Goal: Information Seeking & Learning: Learn about a topic

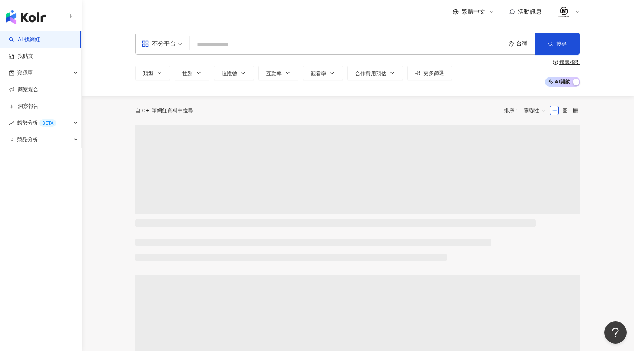
click at [238, 42] on input "search" at bounding box center [347, 44] width 309 height 14
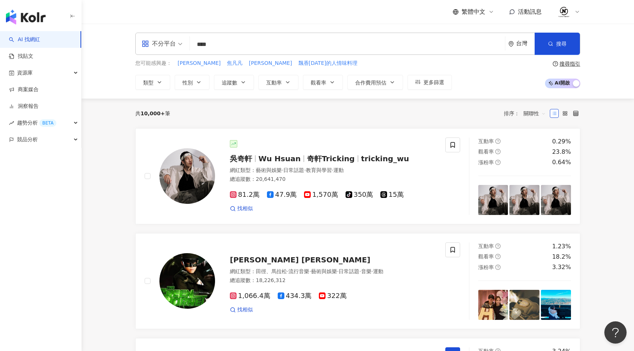
type input "***"
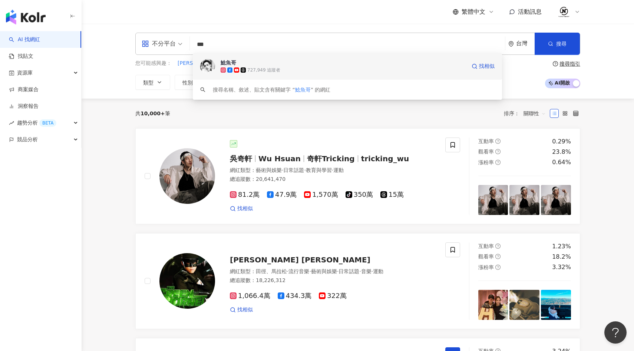
click at [268, 63] on span "鯰魚哥" at bounding box center [344, 62] width 246 height 7
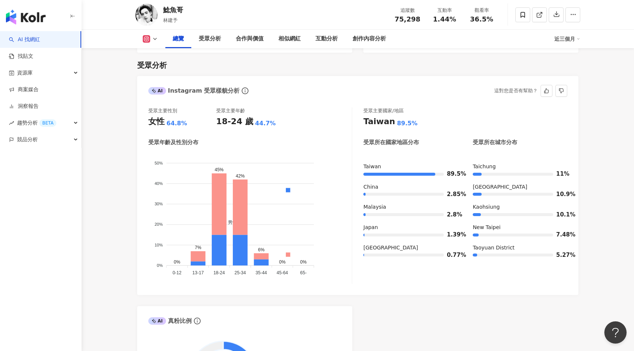
scroll to position [584, 0]
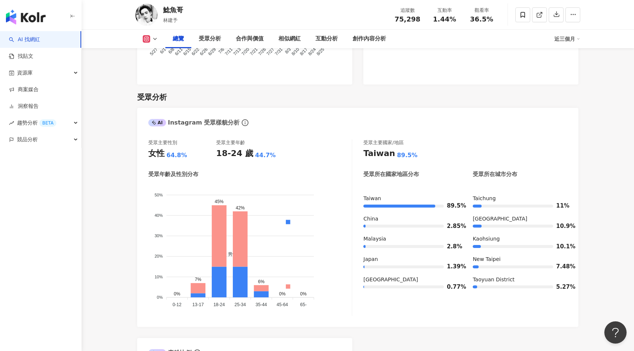
click at [153, 37] on icon at bounding box center [155, 39] width 6 height 6
click at [161, 68] on button "Facebook" at bounding box center [162, 70] width 45 height 10
